Goal: Task Accomplishment & Management: Complete application form

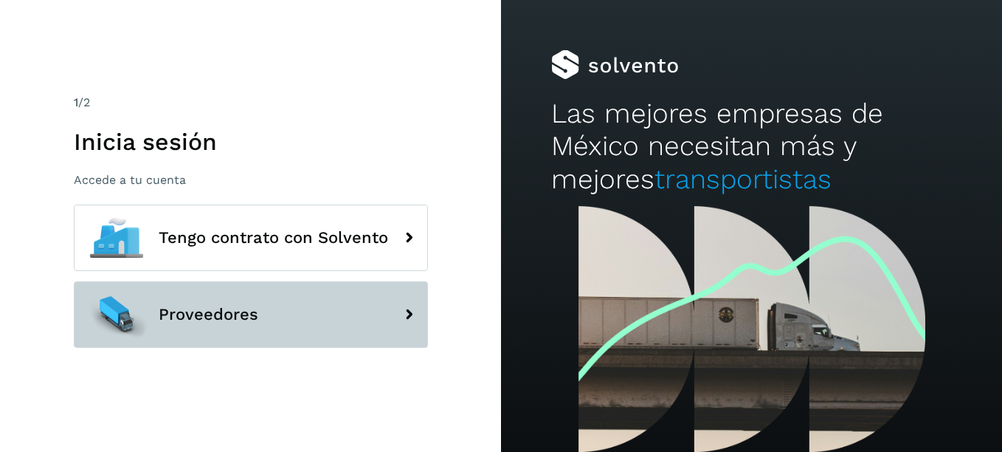
click at [317, 307] on button "Proveedores" at bounding box center [251, 314] width 354 height 66
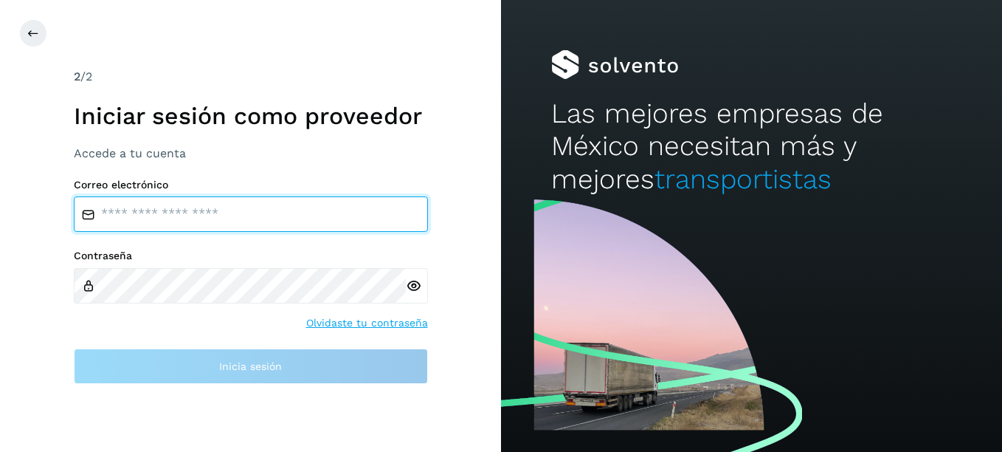
click at [191, 218] on input "email" at bounding box center [251, 213] width 354 height 35
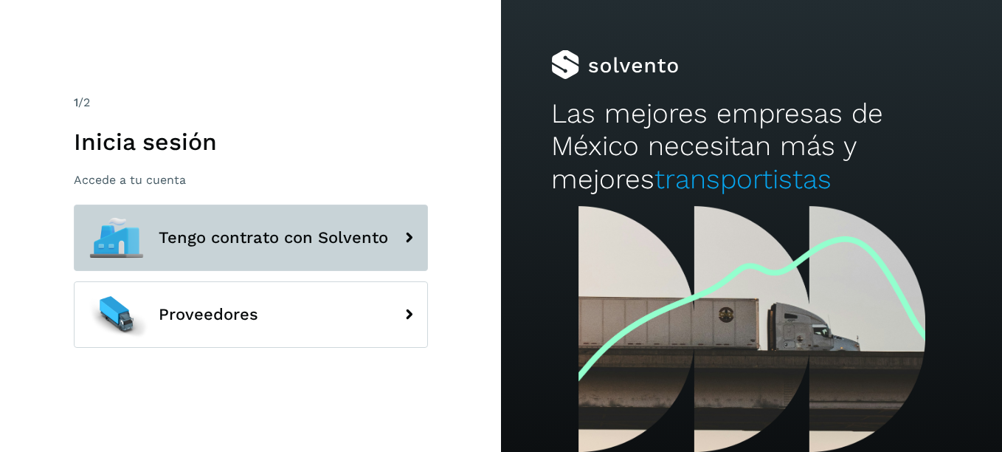
click at [247, 235] on span "Tengo contrato con Solvento" at bounding box center [274, 238] width 230 height 18
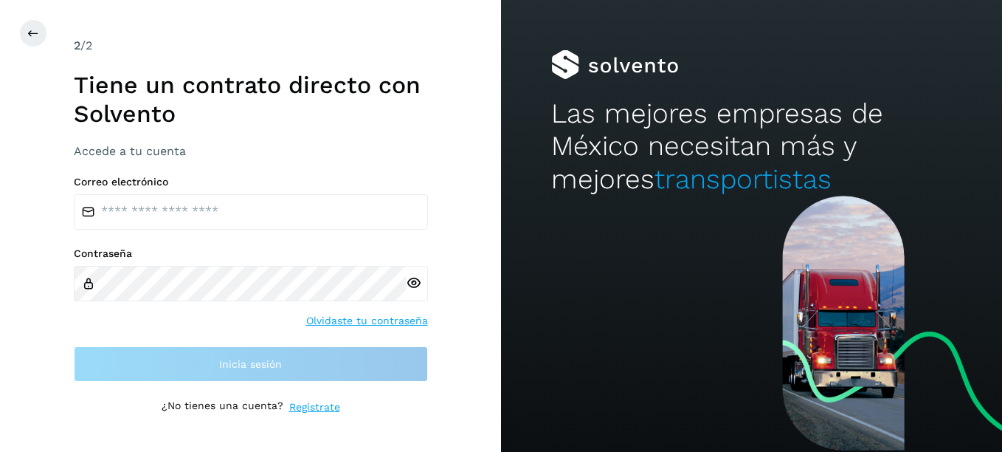
click at [241, 182] on label "Correo electrónico" at bounding box center [251, 182] width 354 height 13
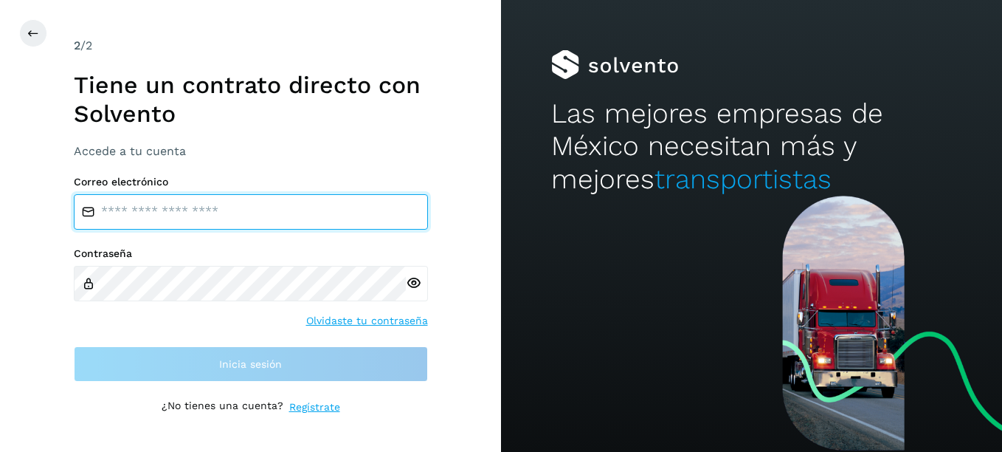
click at [238, 202] on input "email" at bounding box center [251, 211] width 354 height 35
click at [188, 206] on input "email" at bounding box center [251, 211] width 354 height 35
click at [165, 212] on input "email" at bounding box center [251, 211] width 354 height 35
